Goal: Transaction & Acquisition: Purchase product/service

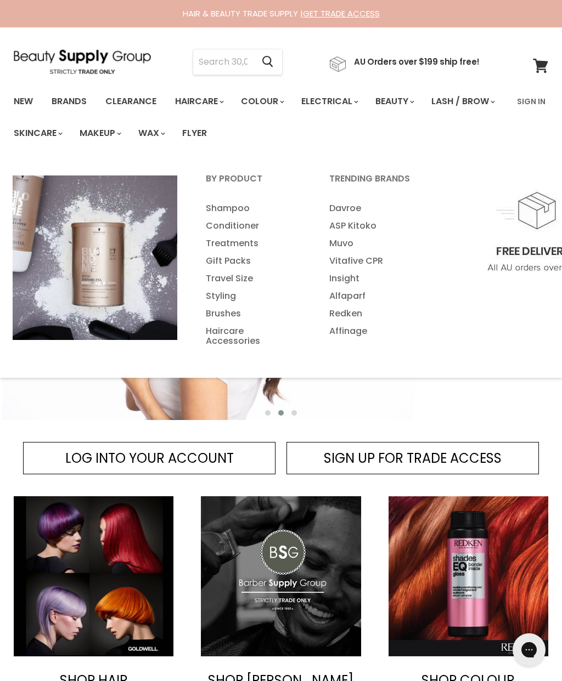
scroll to position [2, 0]
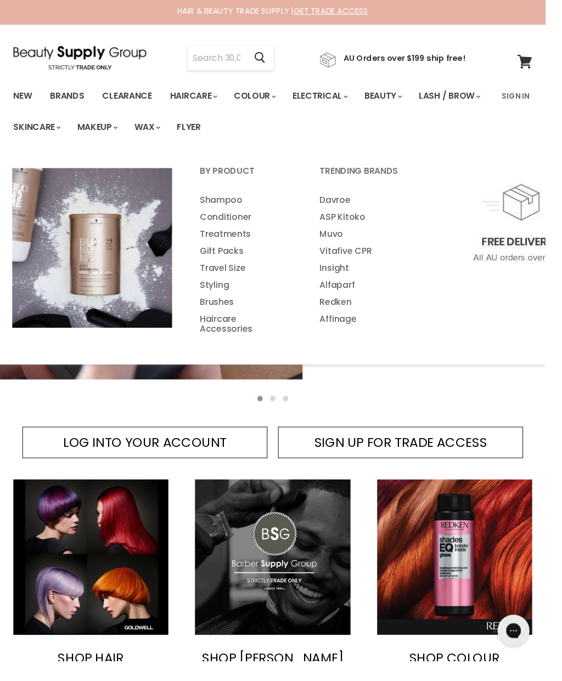
click at [239, 236] on link "Treatments" at bounding box center [252, 242] width 121 height 18
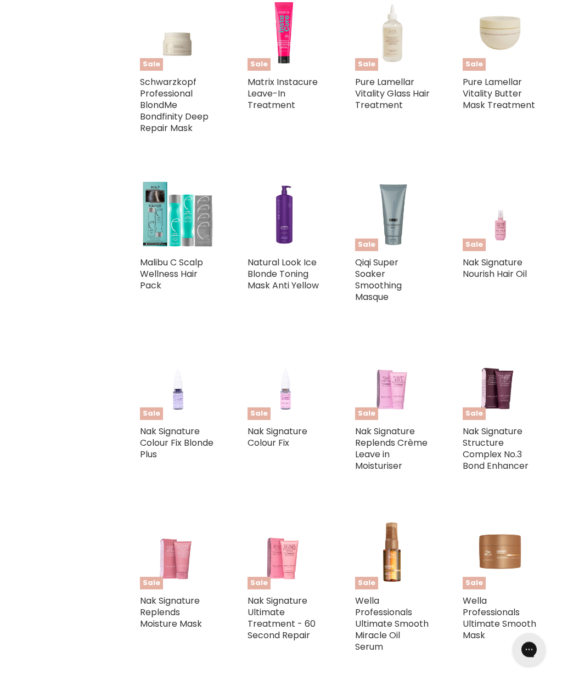
scroll to position [834, 0]
click at [282, 264] on link "Natural Look Ice Blonde Toning Mask Anti Yellow" at bounding box center [282, 274] width 71 height 36
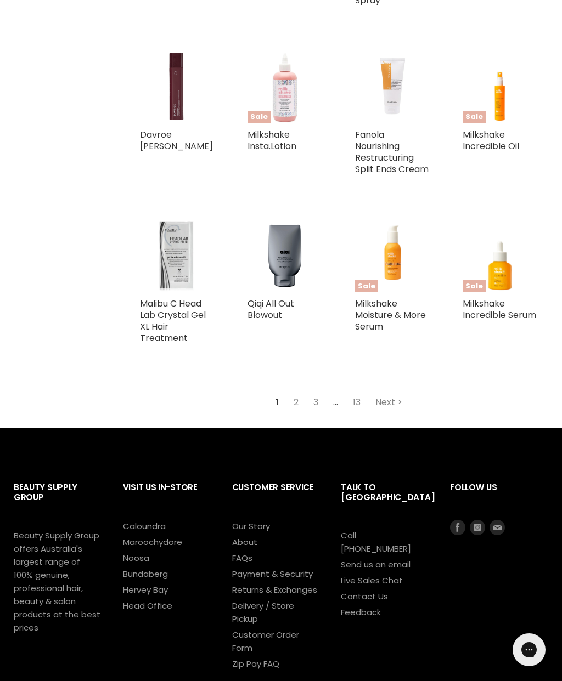
scroll to position [2059, 0]
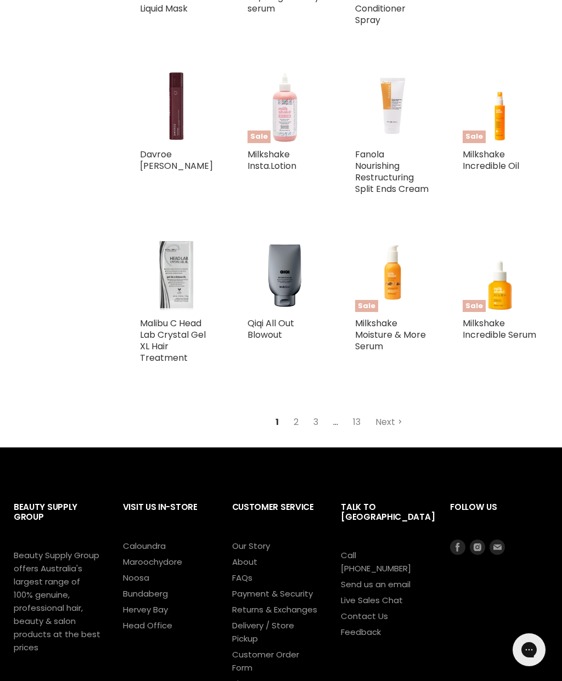
click at [391, 414] on link "Next" at bounding box center [388, 422] width 39 height 20
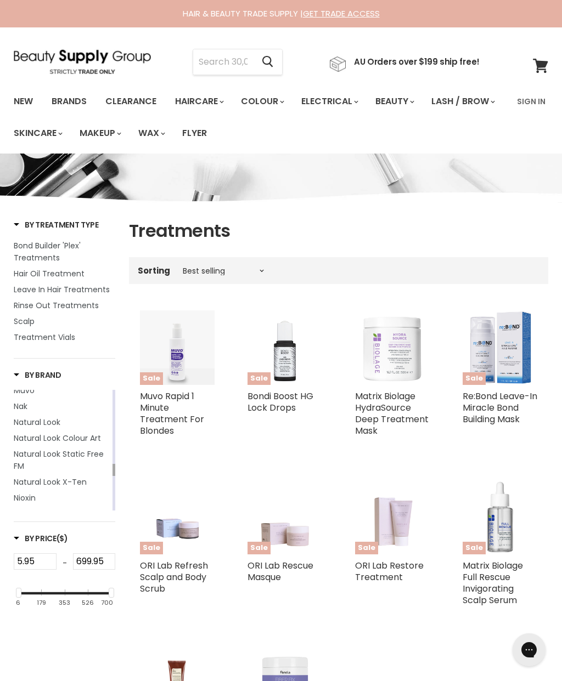
click at [30, 411] on link "Nak" at bounding box center [62, 406] width 97 height 12
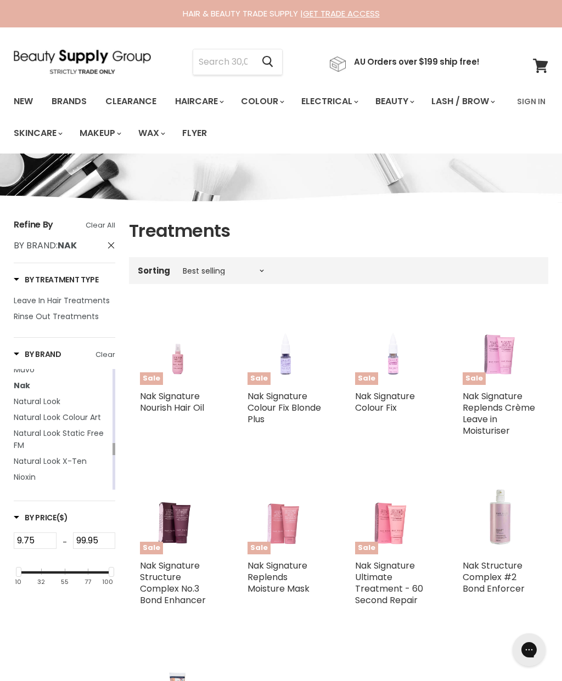
click at [43, 397] on span "Natural Look" at bounding box center [37, 401] width 47 height 11
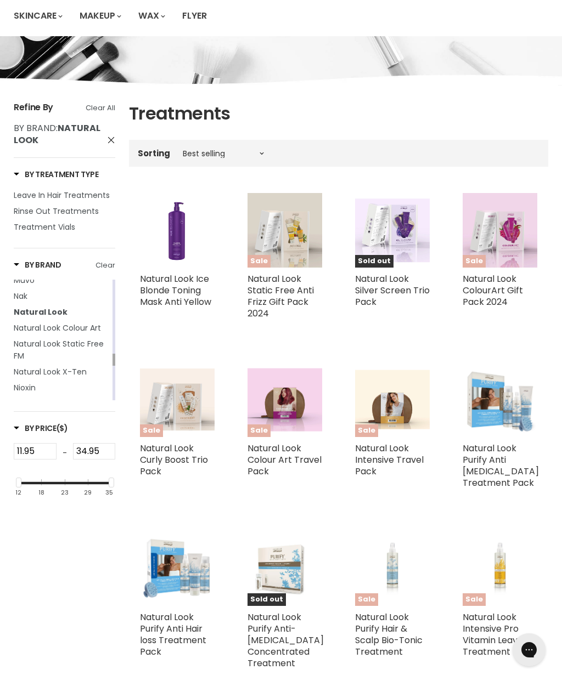
scroll to position [106, 0]
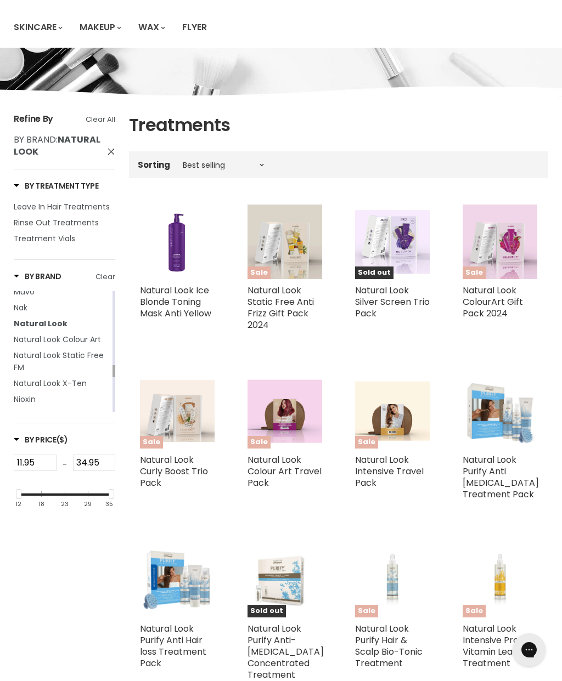
click at [397, 244] on img "Main content" at bounding box center [392, 243] width 75 height 64
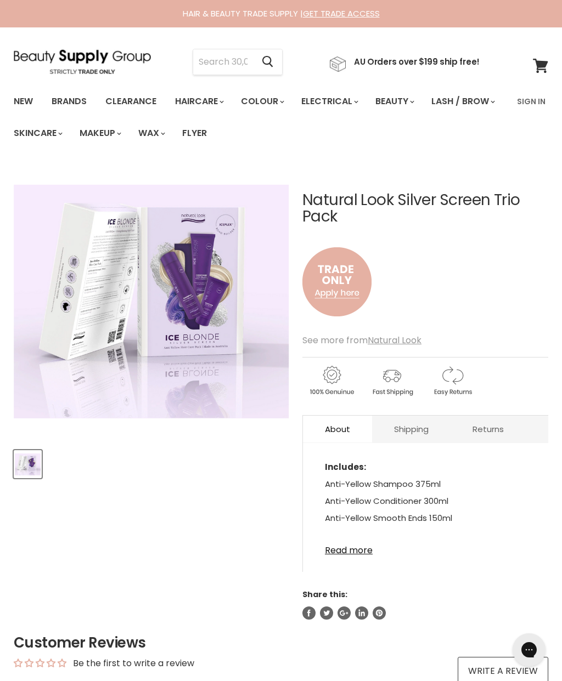
scroll to position [3, 0]
